Goal: Information Seeking & Learning: Learn about a topic

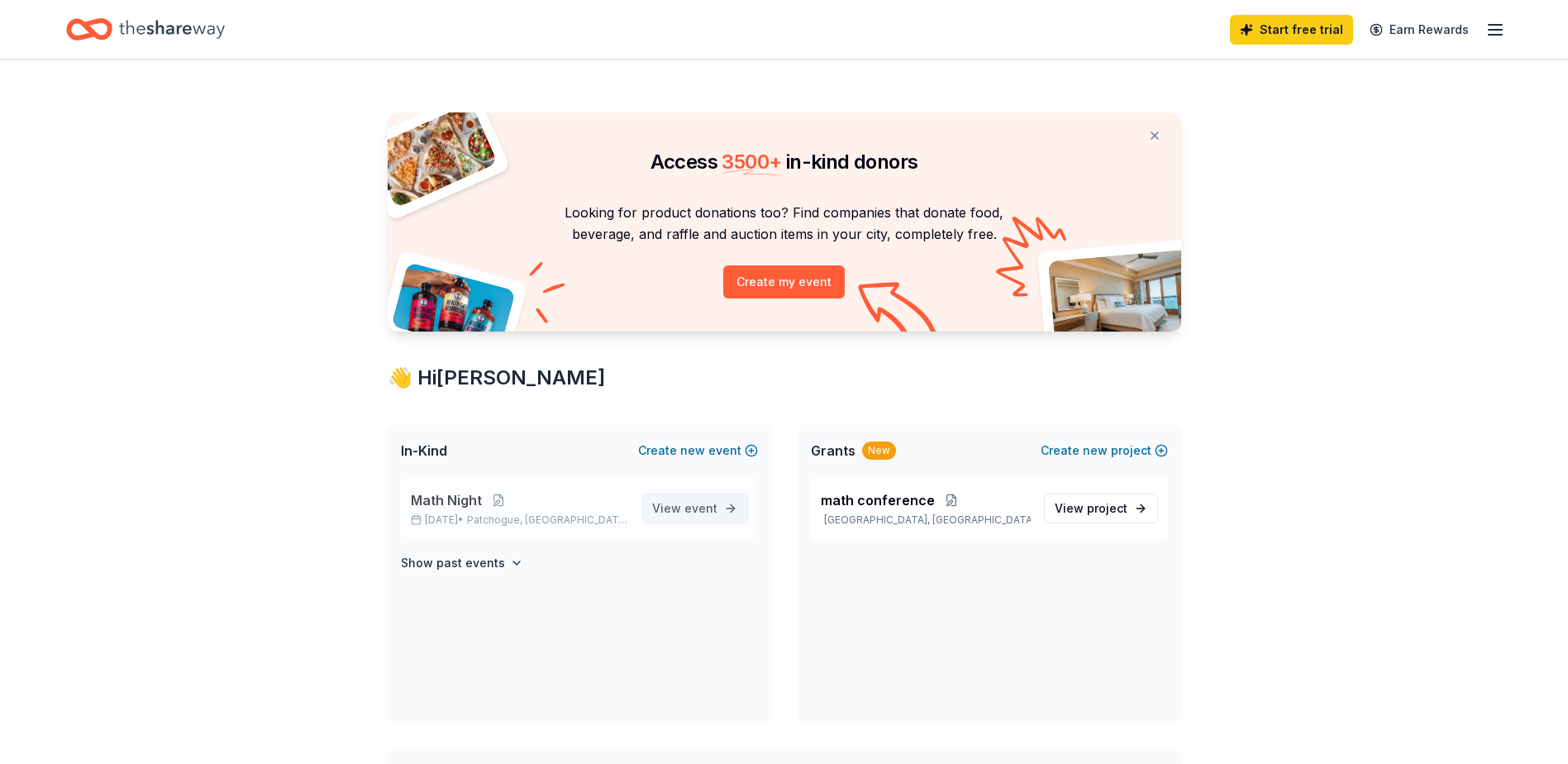
click at [665, 507] on span "View event" at bounding box center [684, 508] width 65 height 20
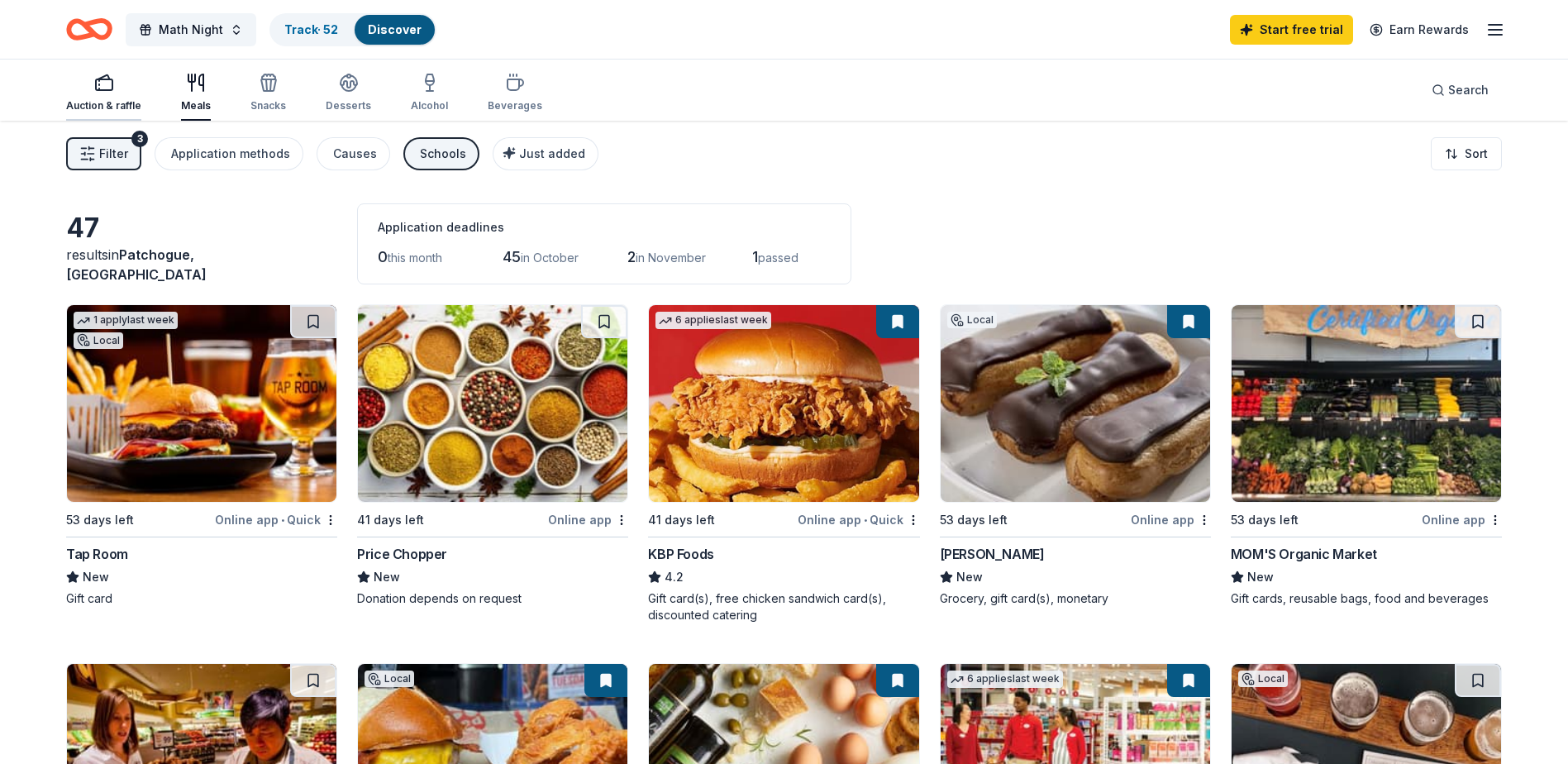
click at [121, 100] on div "Auction & raffle" at bounding box center [104, 106] width 76 height 14
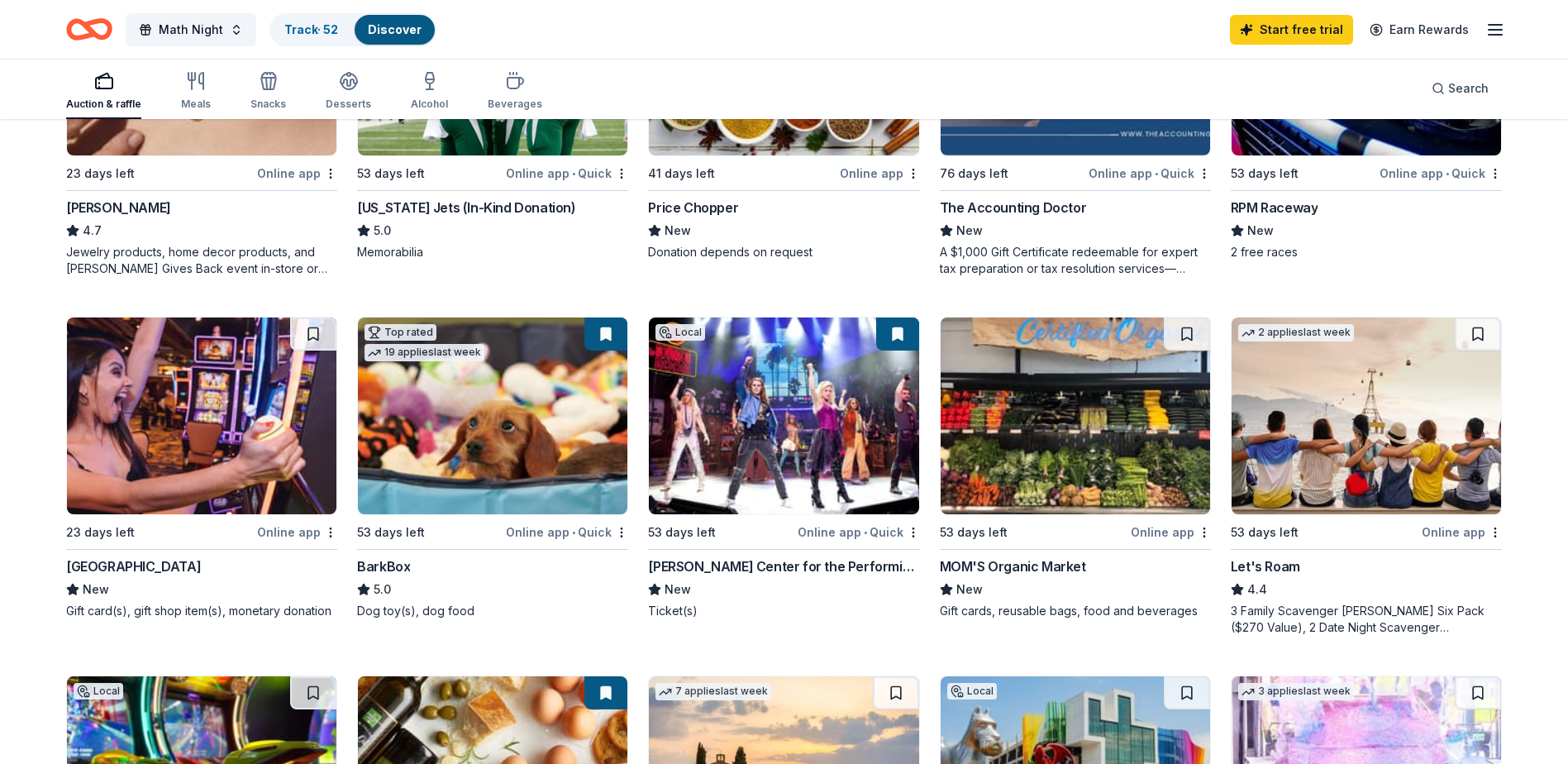
scroll to position [827, 0]
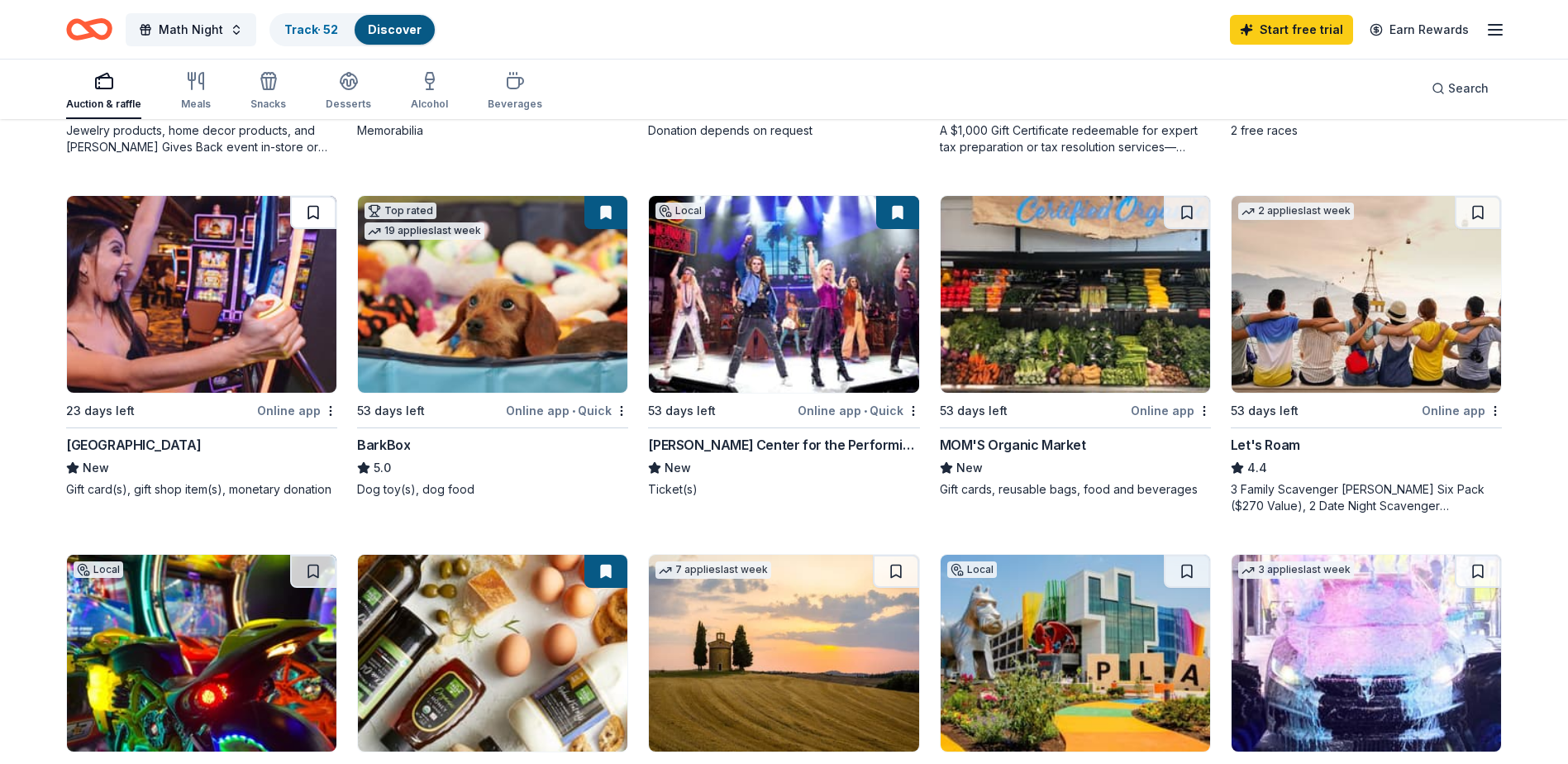
click at [310, 209] on button at bounding box center [313, 212] width 46 height 33
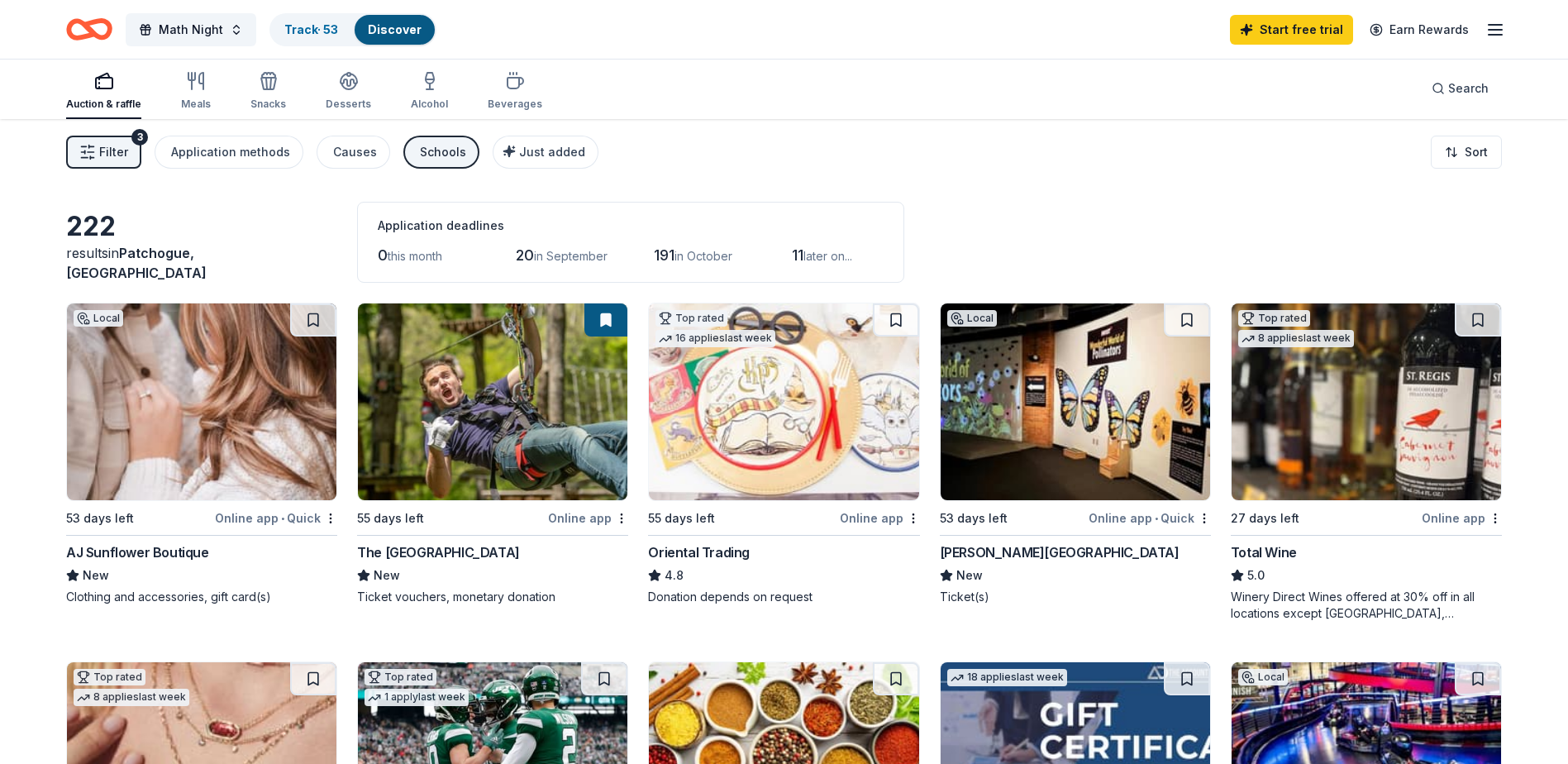
scroll to position [0, 0]
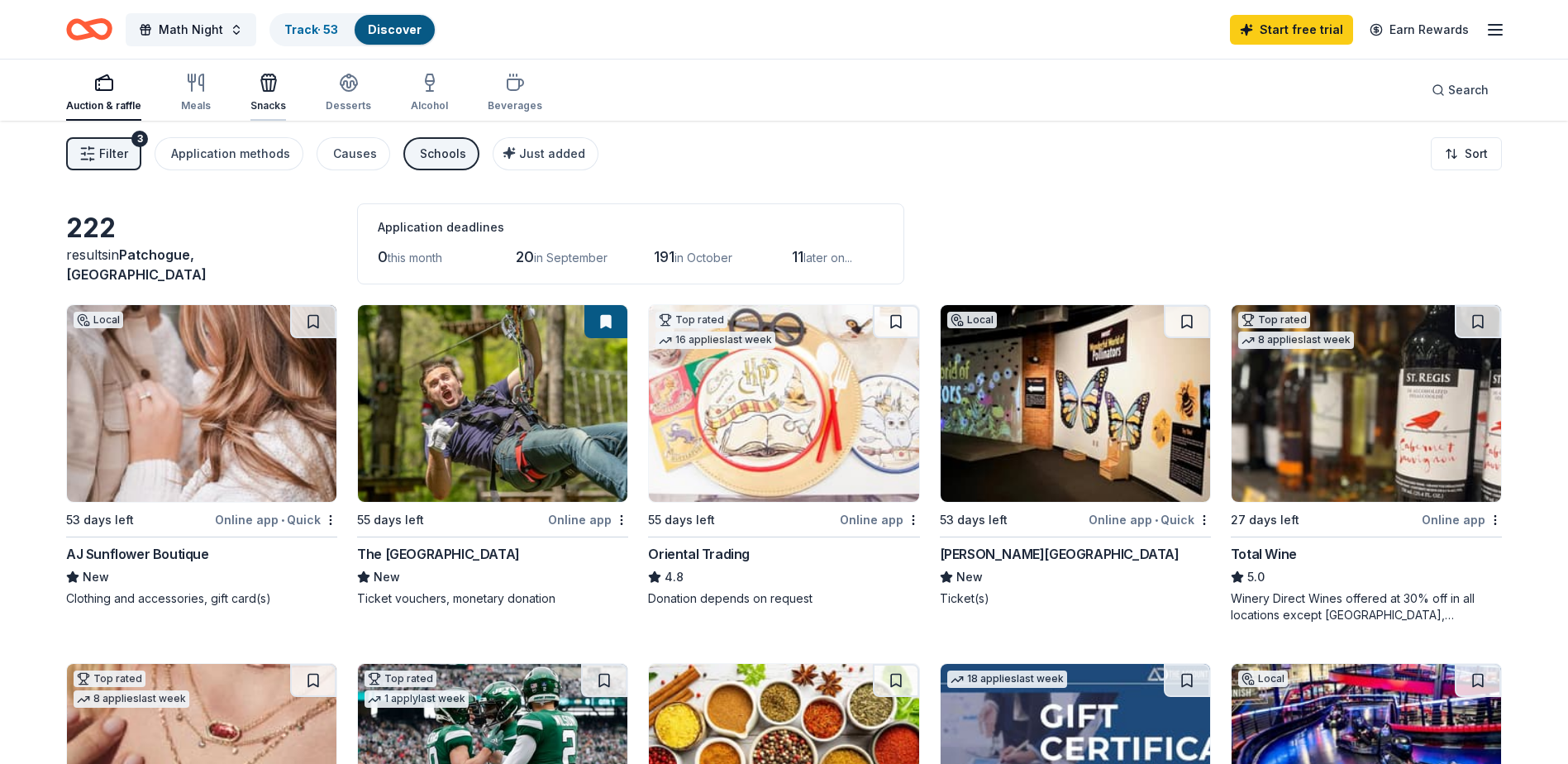
click at [261, 84] on icon "button" at bounding box center [269, 85] width 15 height 12
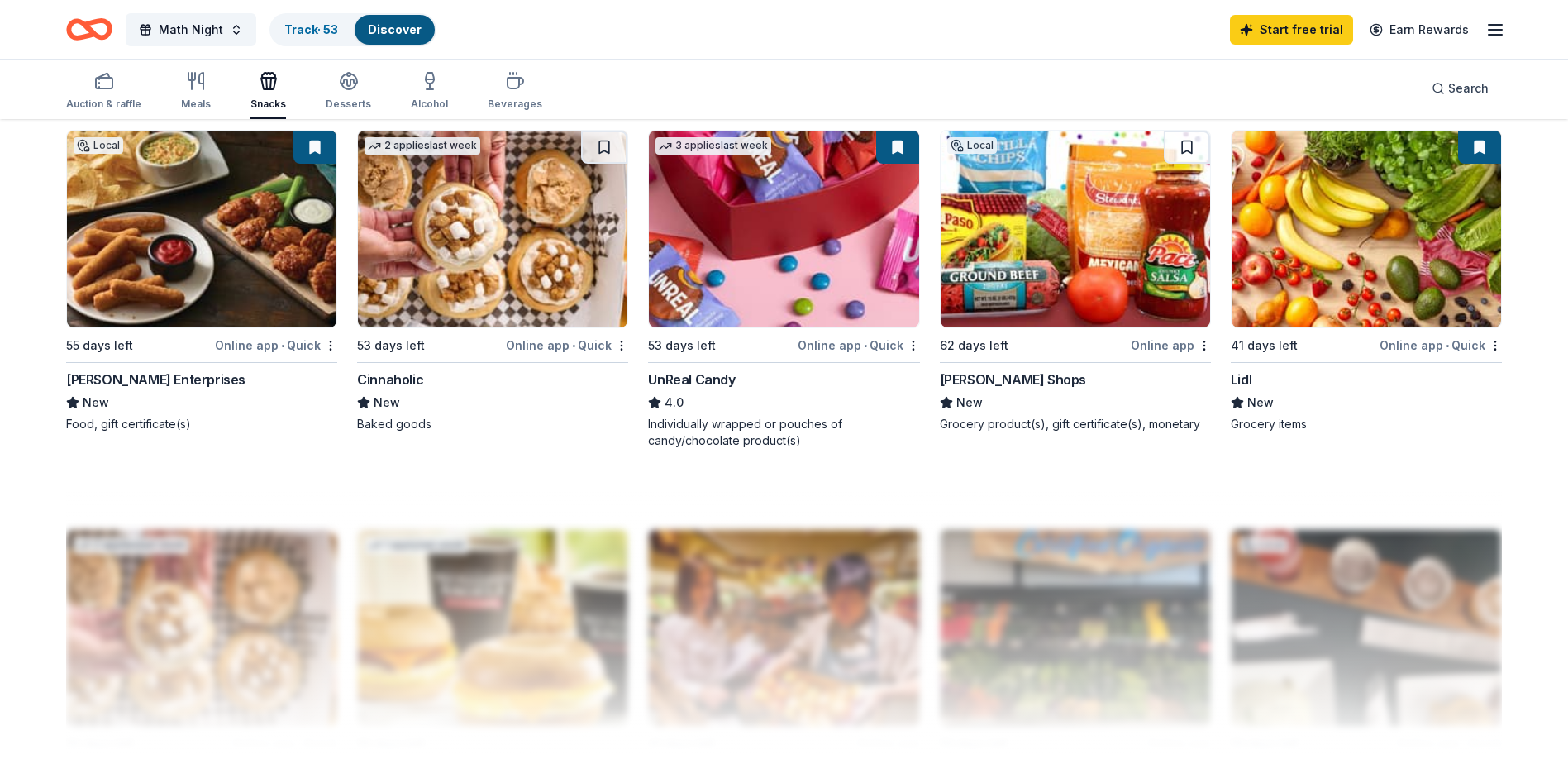
scroll to position [1240, 0]
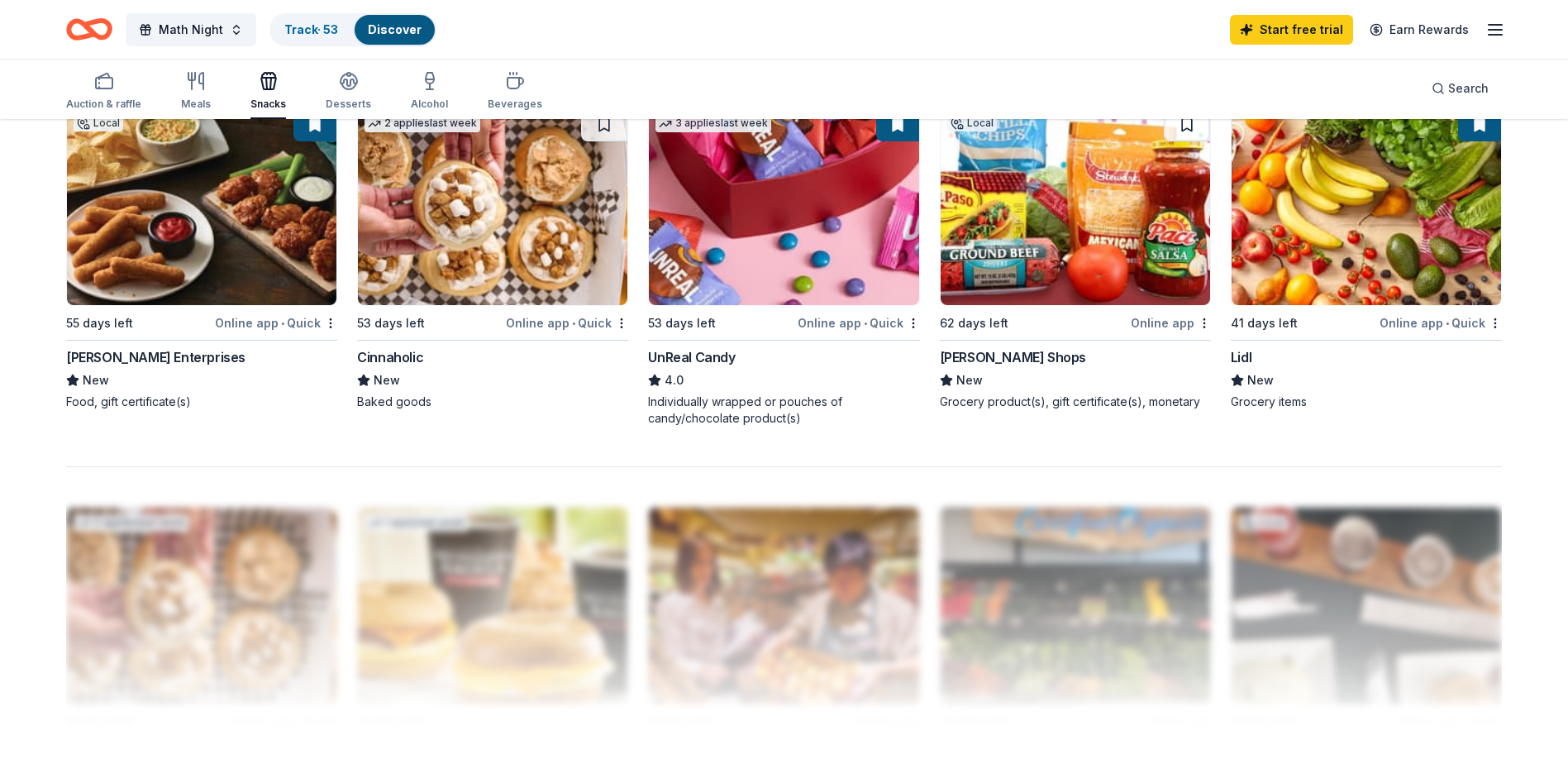
click at [320, 100] on div "Auction & raffle Meals Snacks Desserts Alcohol Beverages" at bounding box center [304, 92] width 476 height 54
click at [331, 101] on div "Desserts" at bounding box center [348, 105] width 46 height 14
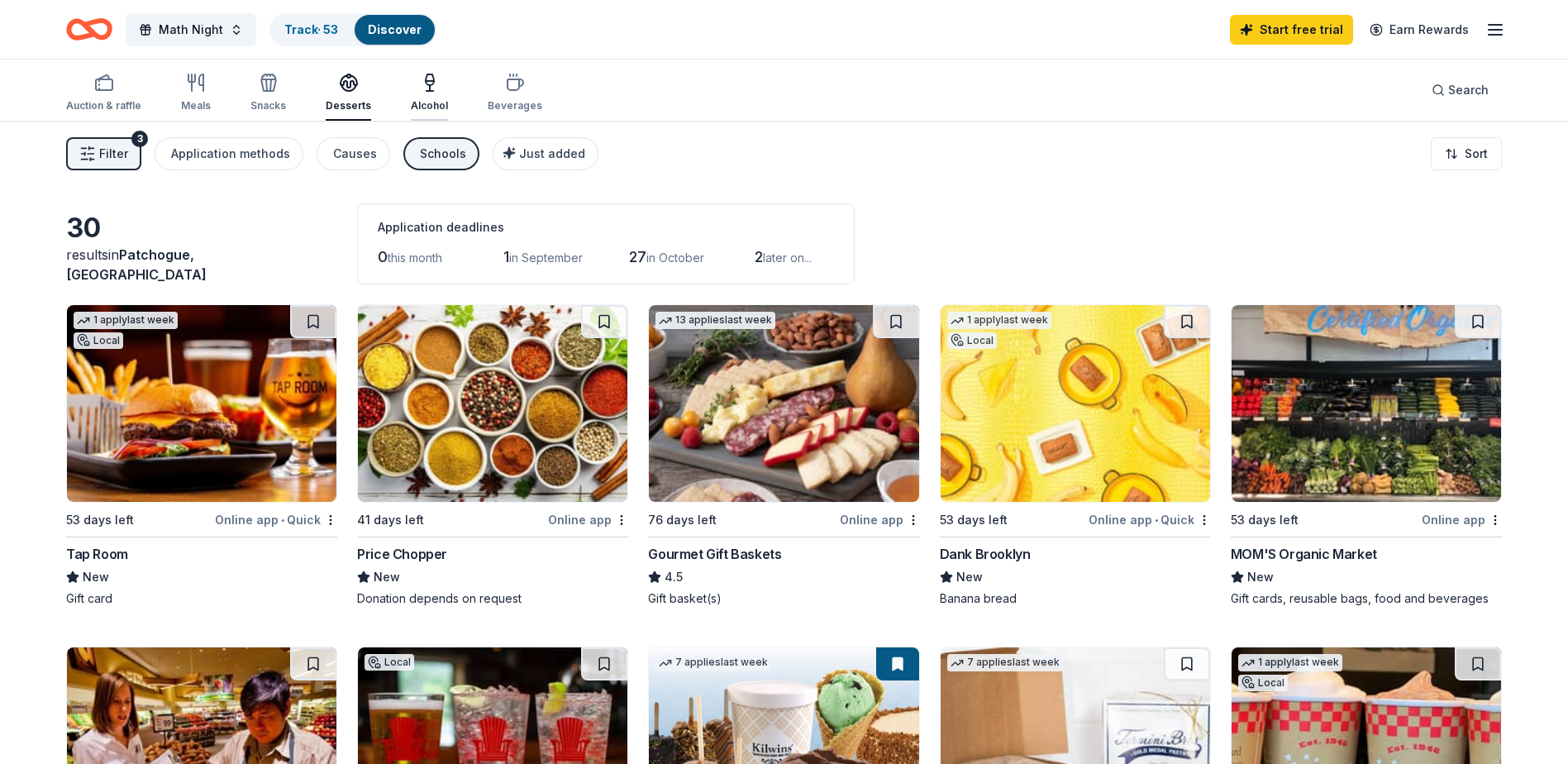
click at [434, 100] on div "Alcohol" at bounding box center [429, 106] width 37 height 14
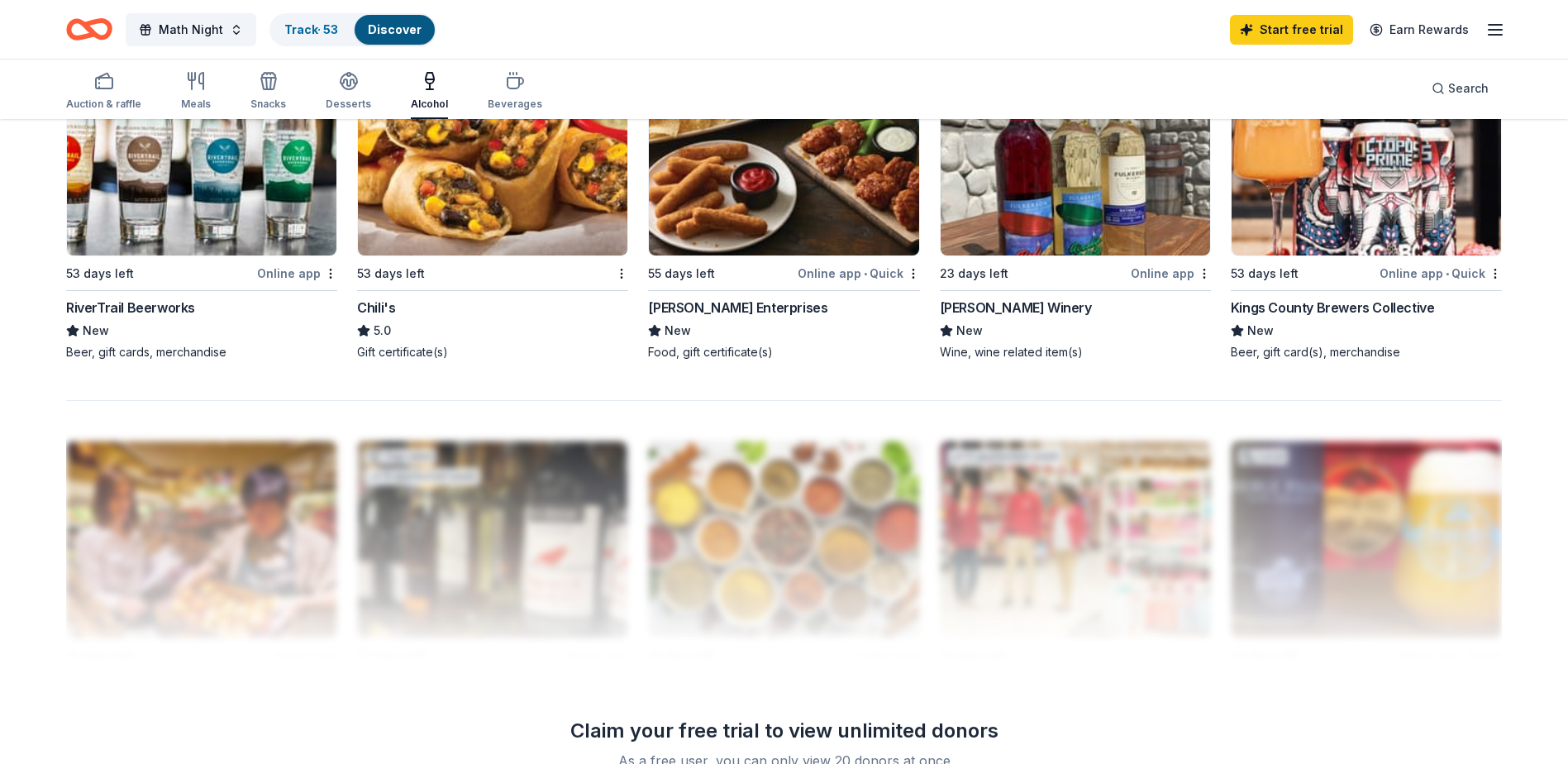
scroll to position [1240, 0]
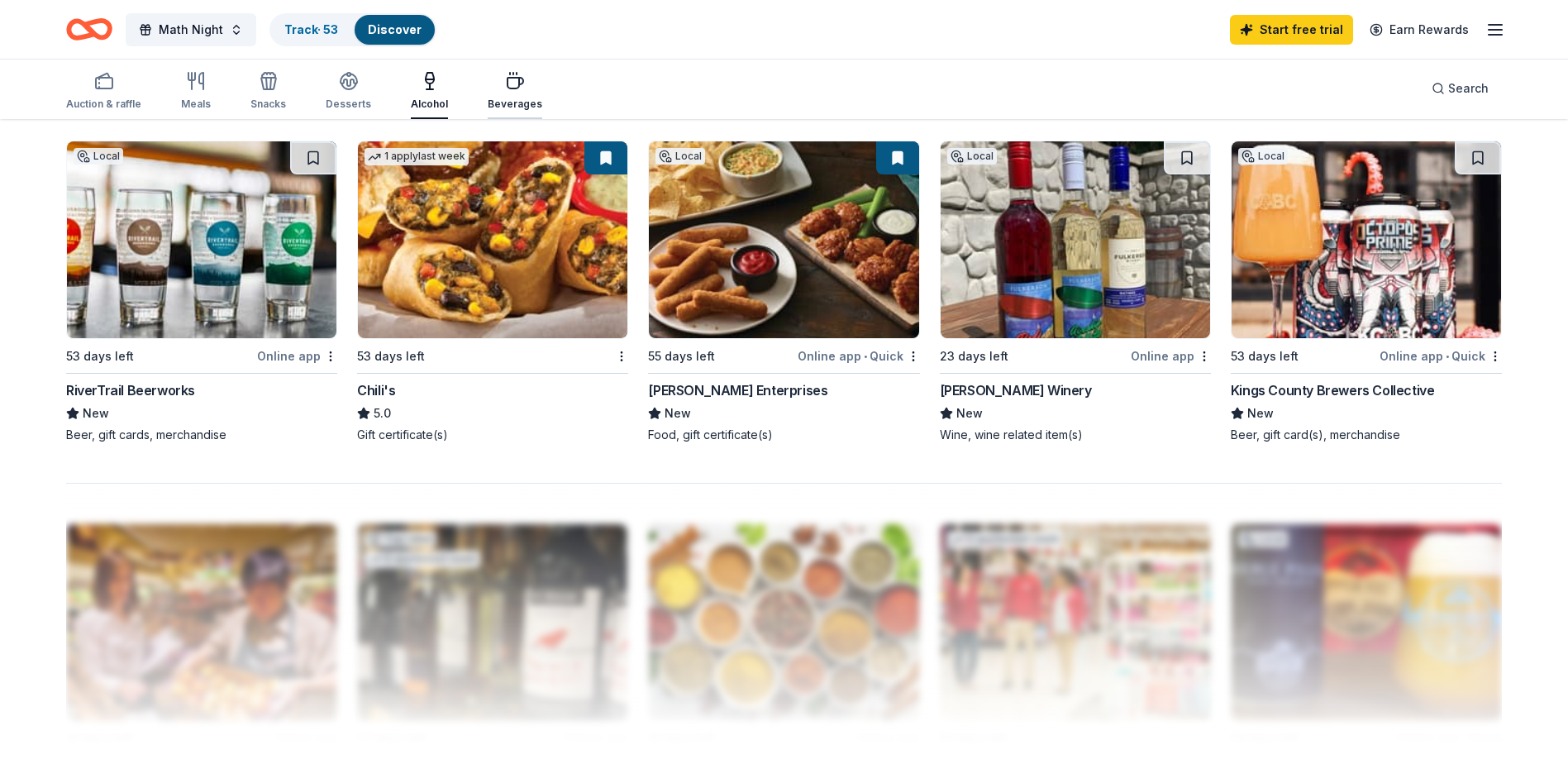
click at [490, 105] on div "Beverages" at bounding box center [515, 105] width 54 height 14
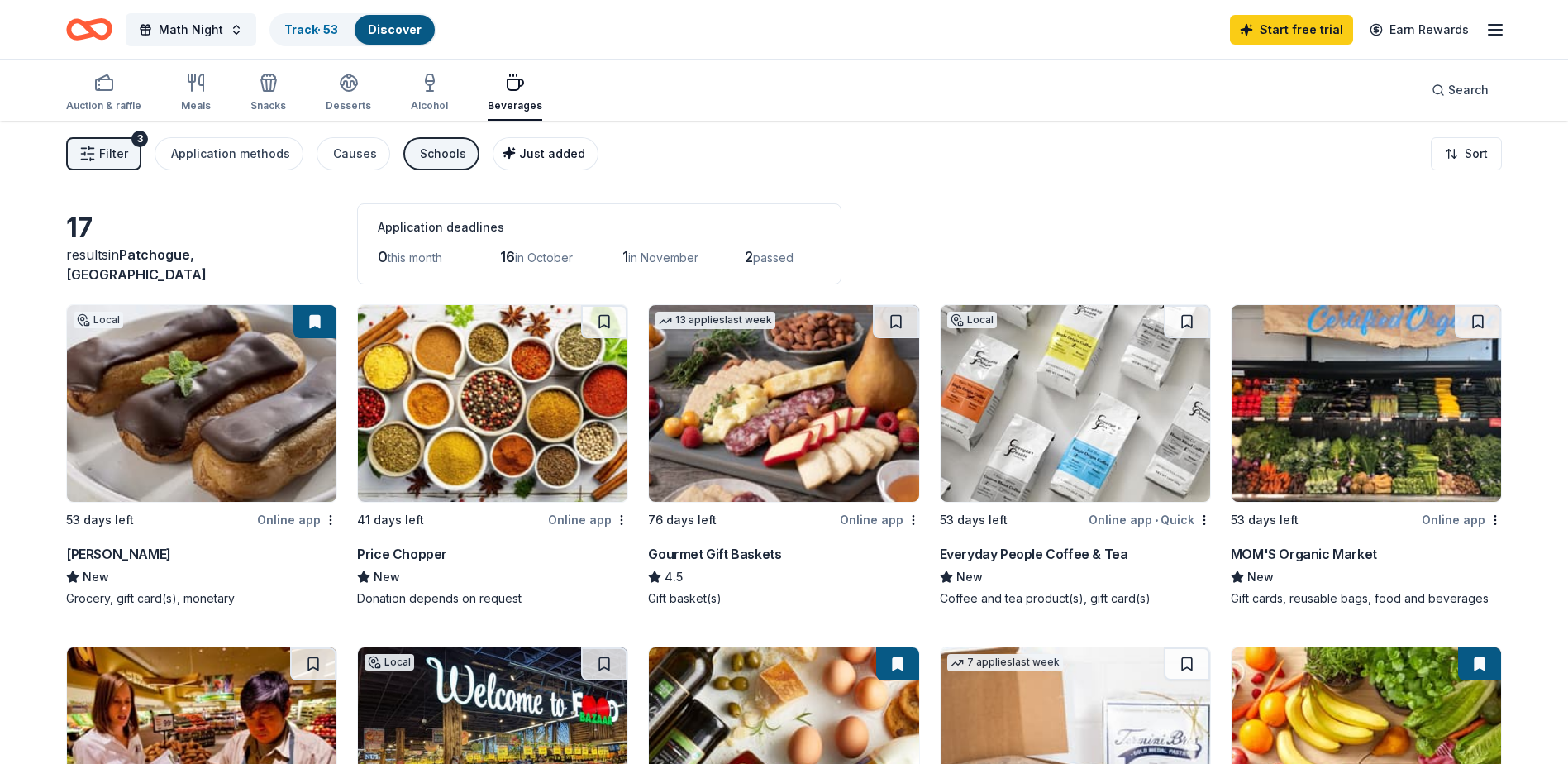
click at [522, 147] on span "Just added" at bounding box center [552, 153] width 66 height 14
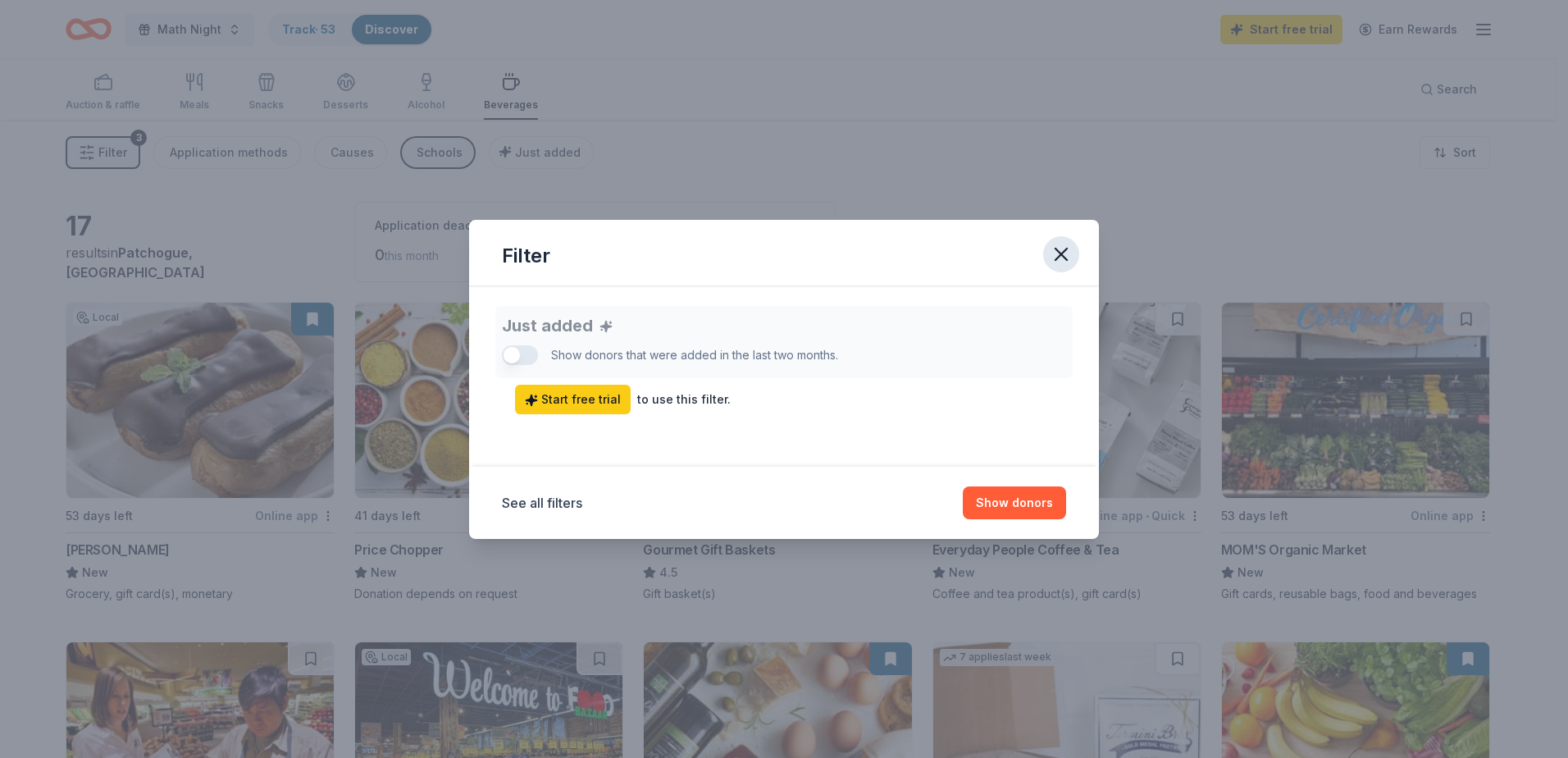
click at [1064, 258] on icon "button" at bounding box center [1061, 254] width 23 height 23
